Goal: Task Accomplishment & Management: Use online tool/utility

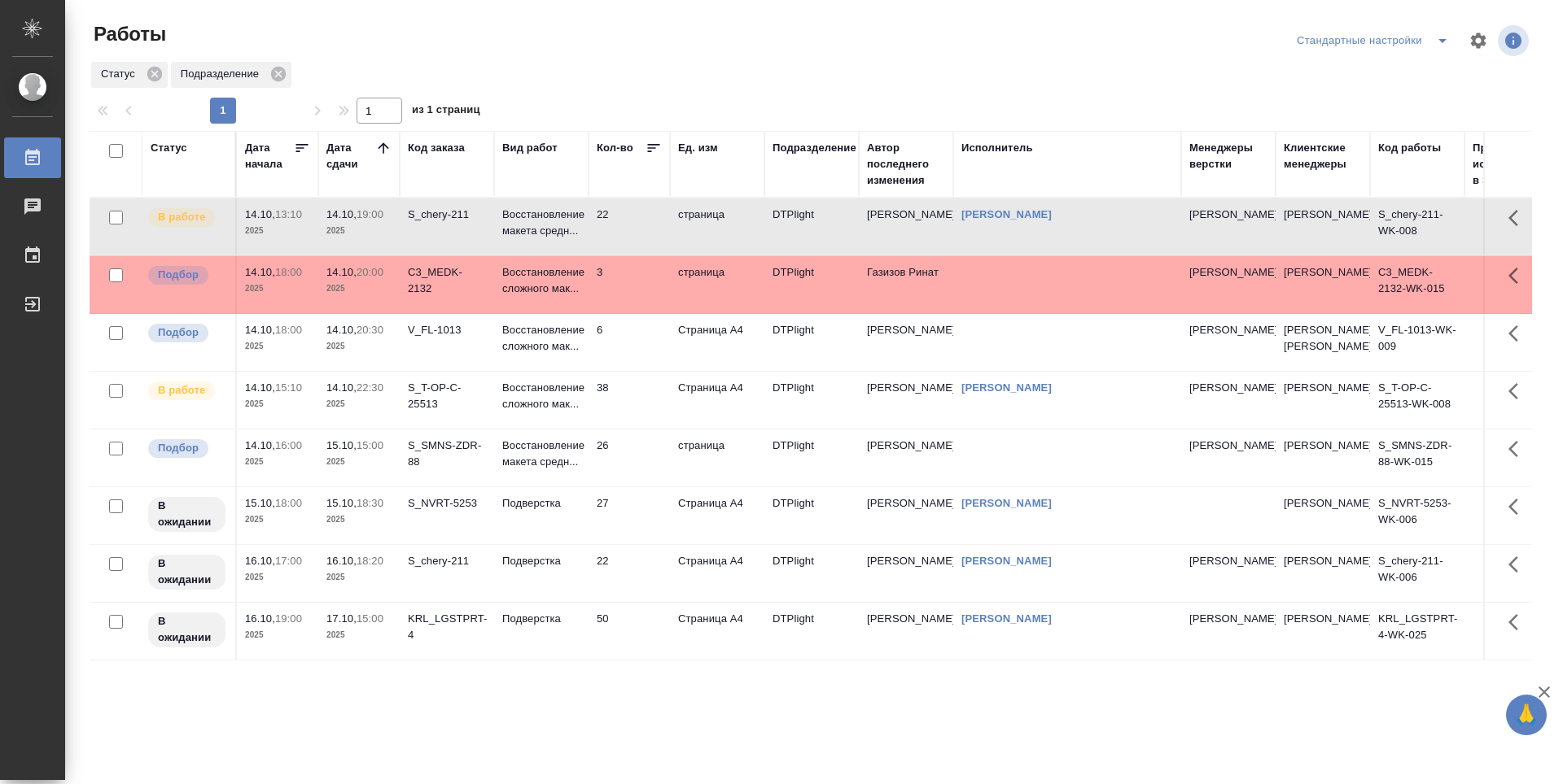
click at [656, 228] on td "22" at bounding box center [629, 227] width 82 height 57
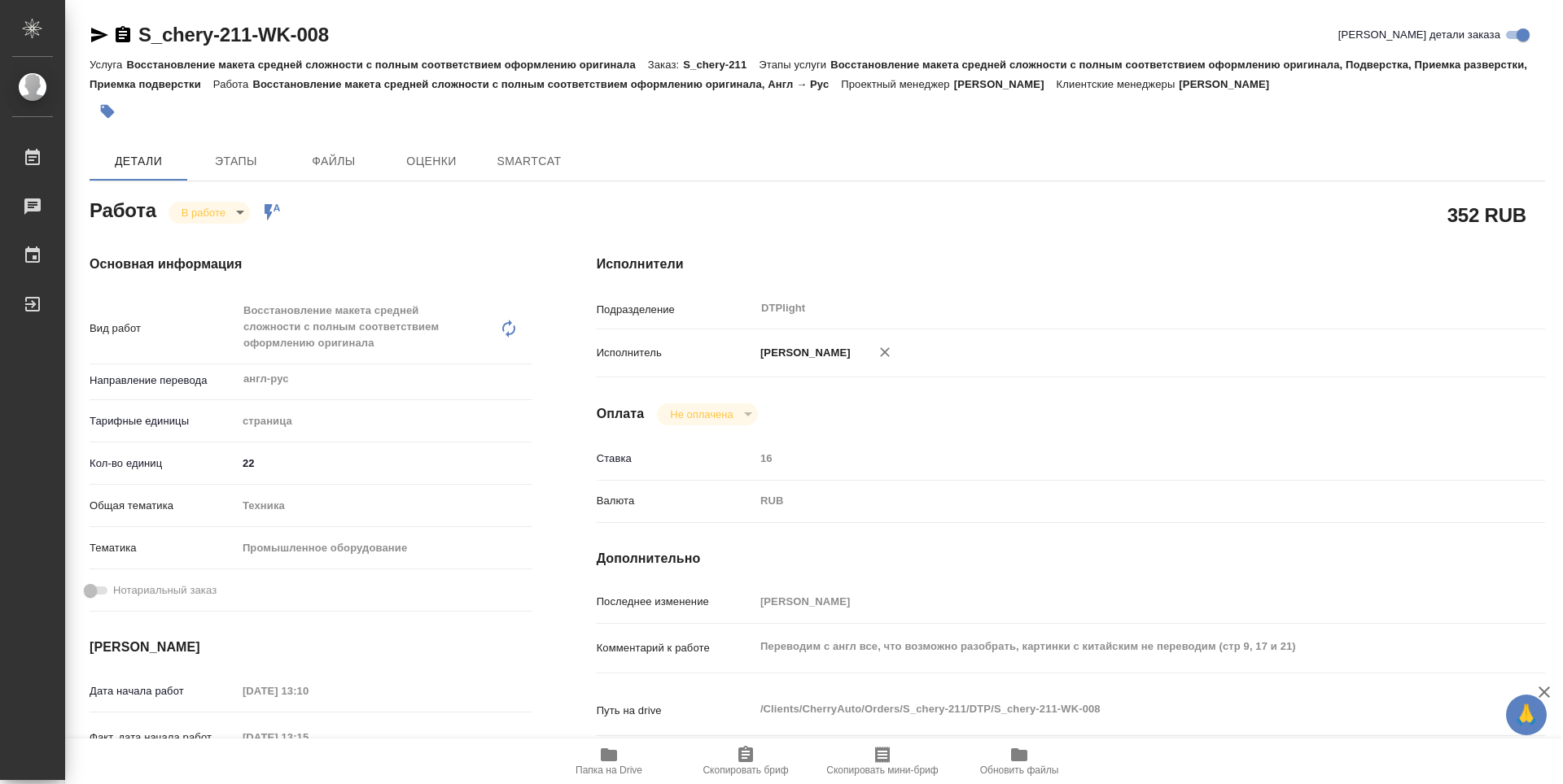
type textarea "x"
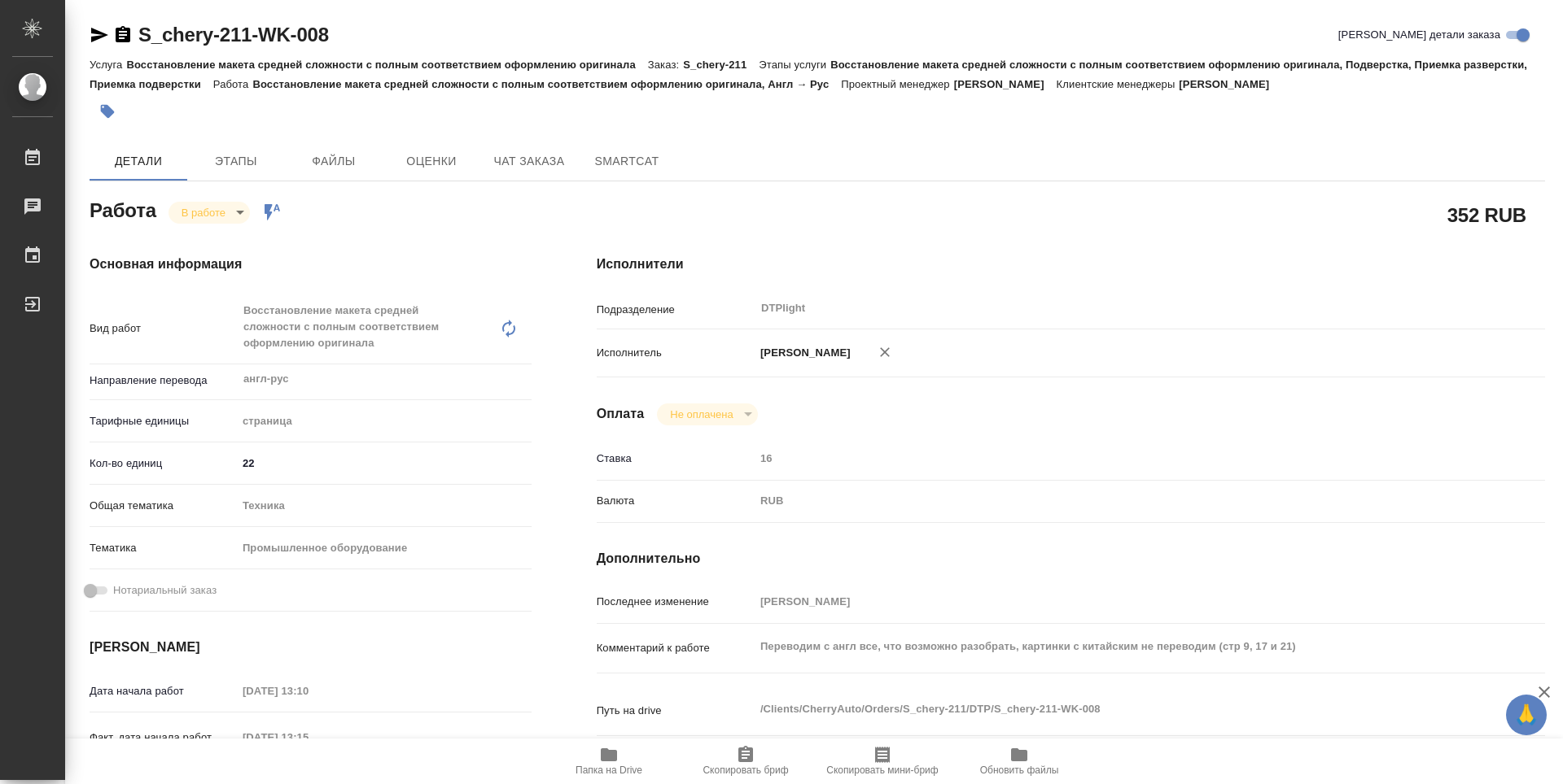
type textarea "x"
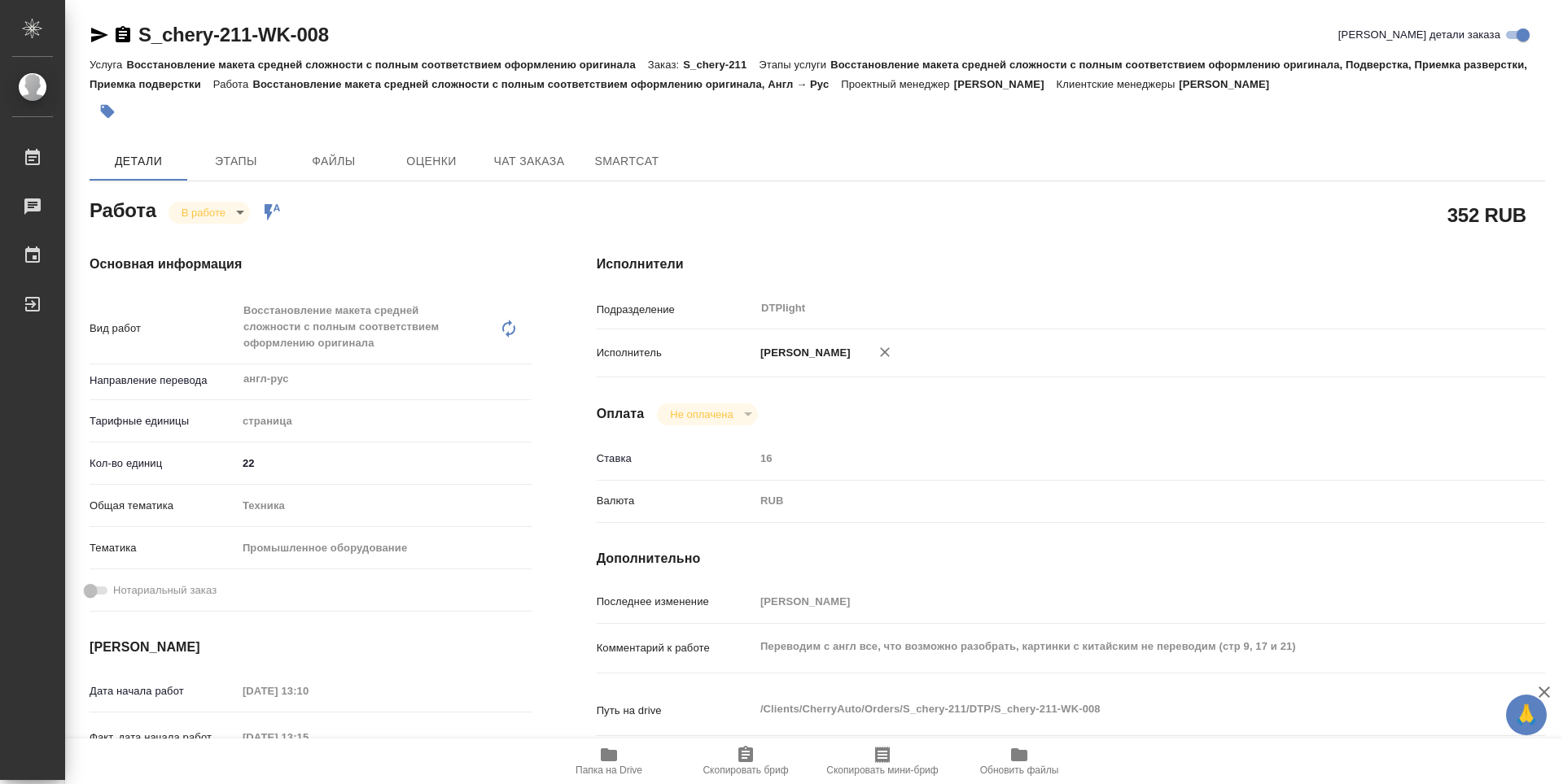
click at [603, 783] on button "Папка на Drive" at bounding box center [609, 762] width 137 height 46
type textarea "x"
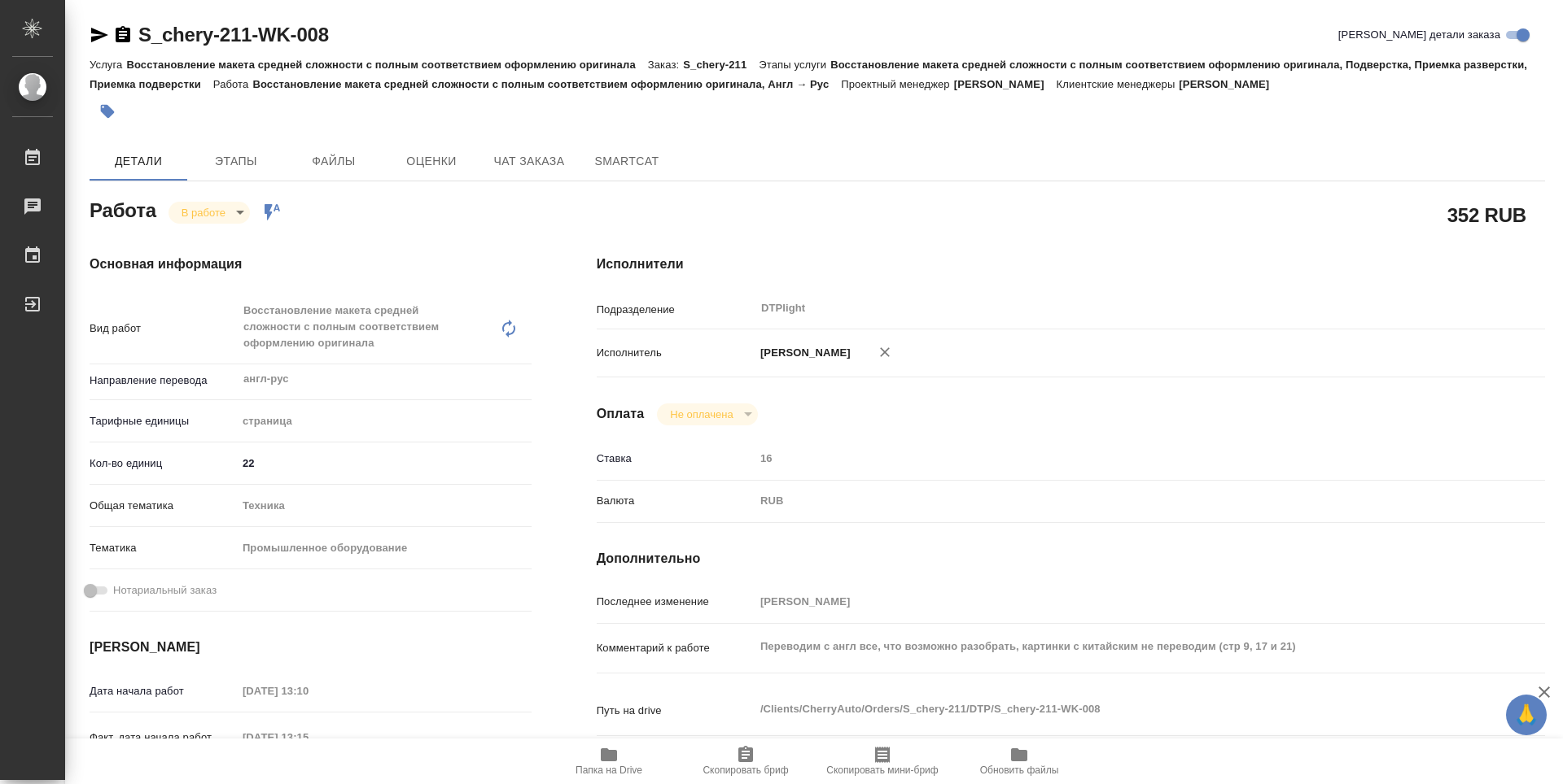
type textarea "x"
